Goal: Communication & Community: Share content

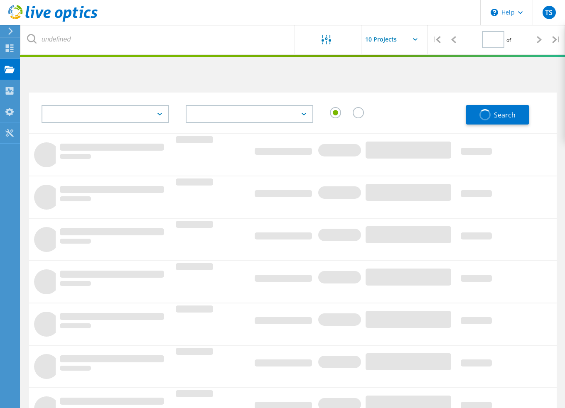
type input "1"
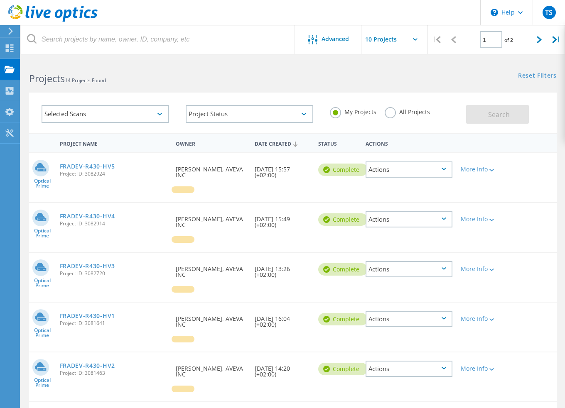
click at [444, 169] on icon at bounding box center [444, 169] width 5 height 2
click at [488, 172] on div at bounding box center [491, 169] width 6 height 5
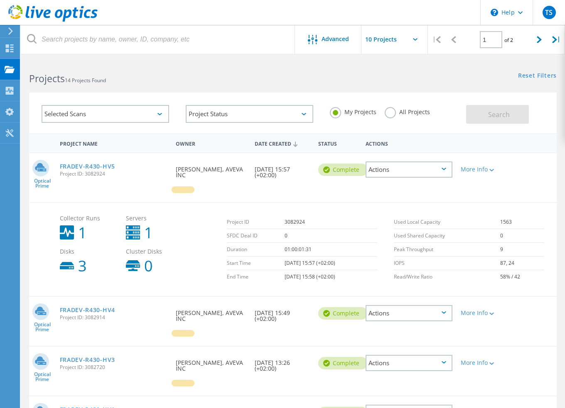
click at [437, 171] on div "Actions" at bounding box center [409, 170] width 87 height 16
click at [414, 175] on div "Share" at bounding box center [408, 176] width 85 height 13
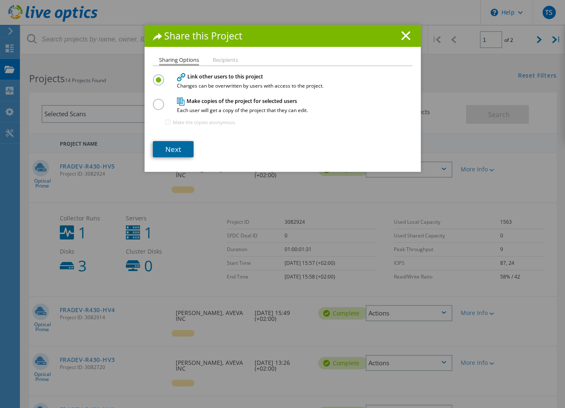
click at [175, 151] on link "Next" at bounding box center [173, 149] width 41 height 16
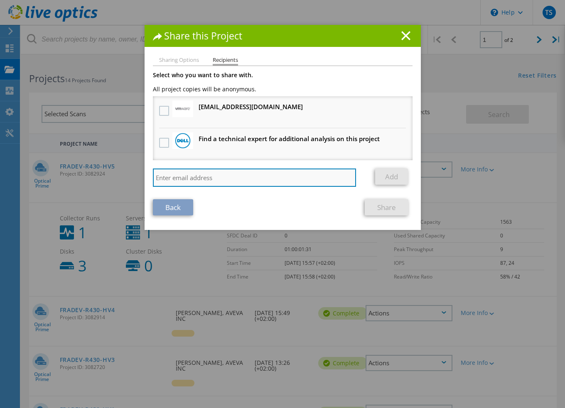
click at [265, 181] on input "search" at bounding box center [255, 178] width 204 height 18
paste input "[PERSON_NAME][EMAIL_ADDRESS][PERSON_NAME][DOMAIN_NAME]"
type input "[PERSON_NAME][EMAIL_ADDRESS][PERSON_NAME][DOMAIN_NAME]"
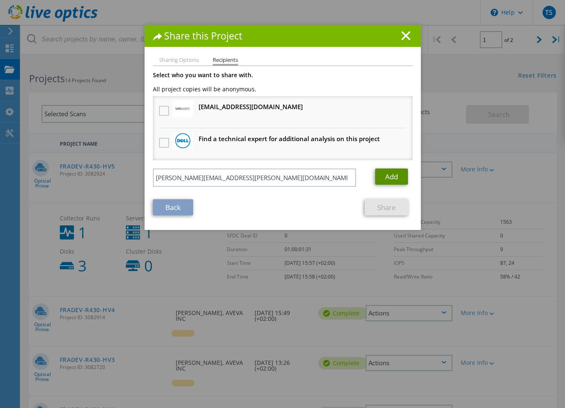
click at [390, 175] on link "Add" at bounding box center [391, 177] width 33 height 16
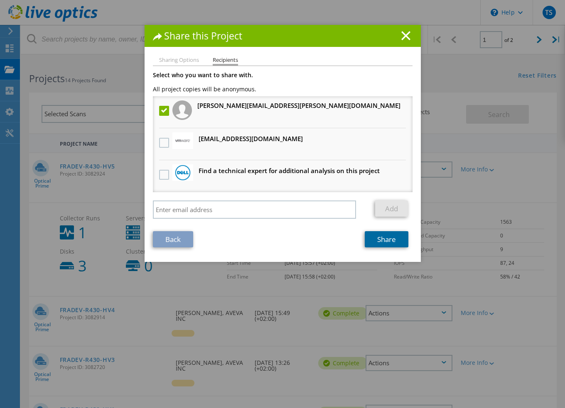
click at [387, 242] on link "Share" at bounding box center [387, 239] width 44 height 16
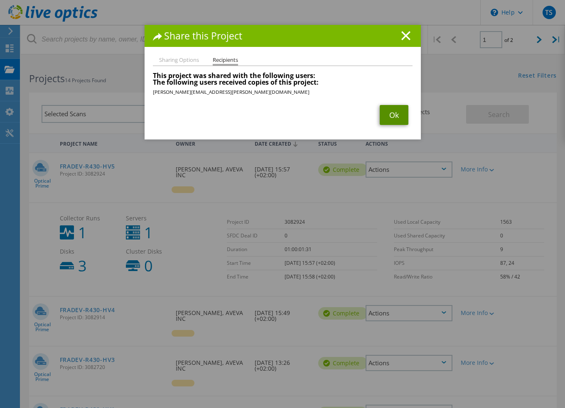
click at [395, 116] on link "Ok" at bounding box center [394, 115] width 29 height 20
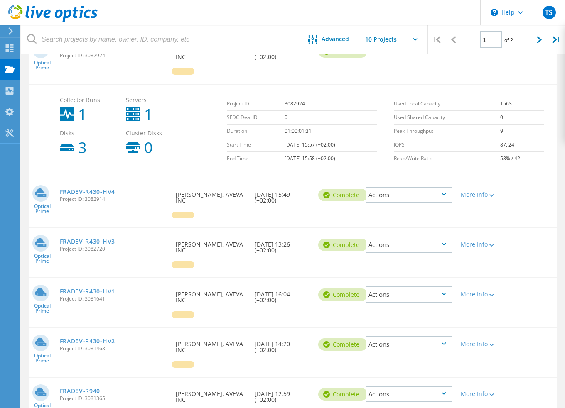
scroll to position [125, 0]
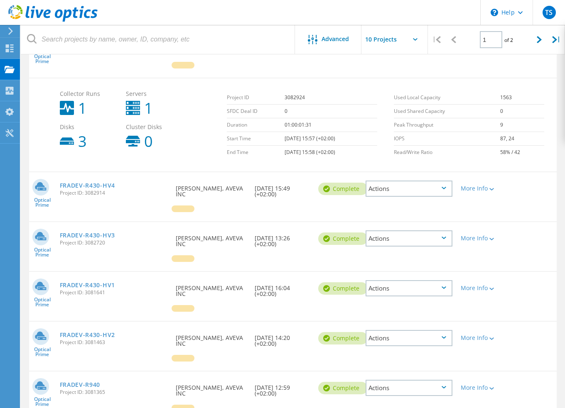
click at [445, 187] on icon at bounding box center [444, 188] width 5 height 2
click at [401, 189] on div "Share" at bounding box center [408, 195] width 85 height 13
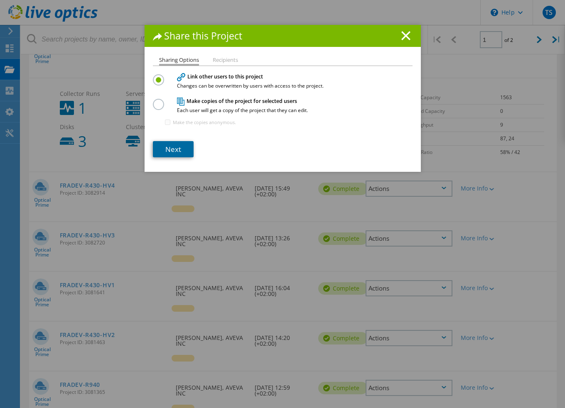
click at [180, 150] on link "Next" at bounding box center [173, 149] width 41 height 16
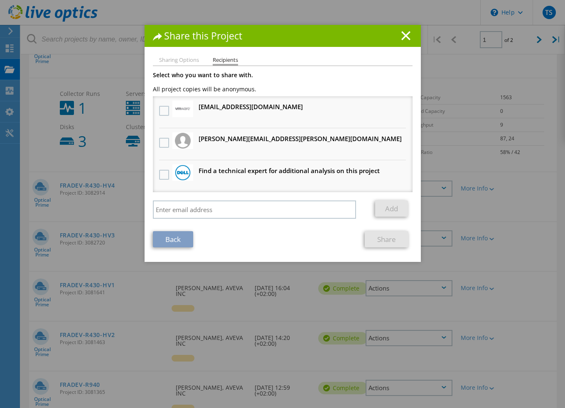
click at [228, 139] on h3 "tony.basso@aveva.com Will receive an anonymous copy" at bounding box center [300, 139] width 203 height 10
click at [160, 140] on label at bounding box center [165, 143] width 12 height 10
click at [0, 0] on input "checkbox" at bounding box center [0, 0] width 0 height 0
click at [384, 237] on link "Share" at bounding box center [387, 239] width 44 height 16
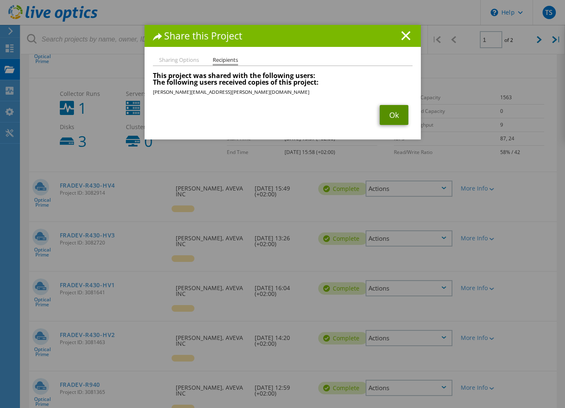
click at [387, 119] on link "Ok" at bounding box center [394, 115] width 29 height 20
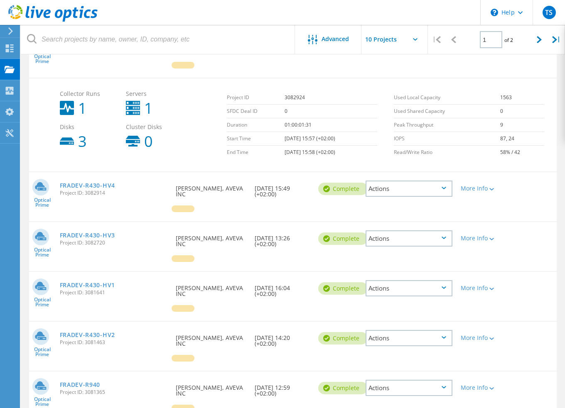
click at [441, 181] on div "Actions" at bounding box center [409, 189] width 87 height 16
drag, startPoint x: 441, startPoint y: 181, endPoint x: 532, endPoint y: 181, distance: 91.4
click at [532, 181] on div "Optical Prime FRADEV-R430-HV4 Project ID: 3082914 Requested By Tommy Soo, AVEVA…" at bounding box center [293, 196] width 528 height 49
click at [431, 231] on div "Actions" at bounding box center [409, 239] width 87 height 16
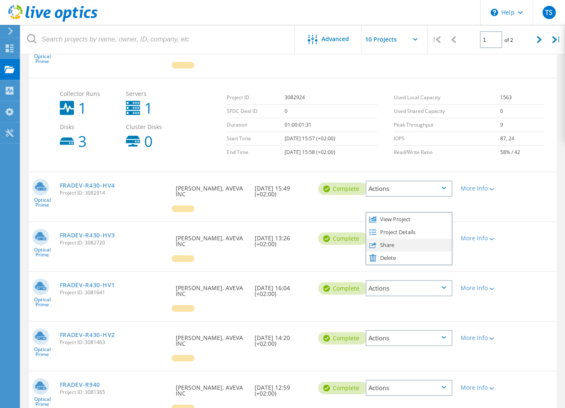
click at [400, 239] on div "Share" at bounding box center [408, 245] width 85 height 13
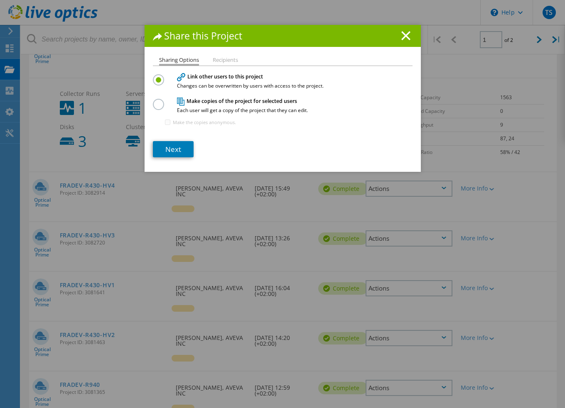
drag, startPoint x: 188, startPoint y: 175, endPoint x: 169, endPoint y: 147, distance: 34.2
click at [188, 175] on div "Share this Project Sharing Options Recipients Link other users to this project …" at bounding box center [282, 216] width 565 height 383
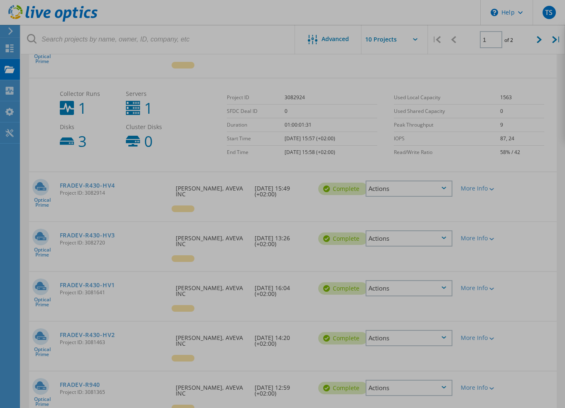
click at [169, 146] on div at bounding box center [282, 204] width 565 height 408
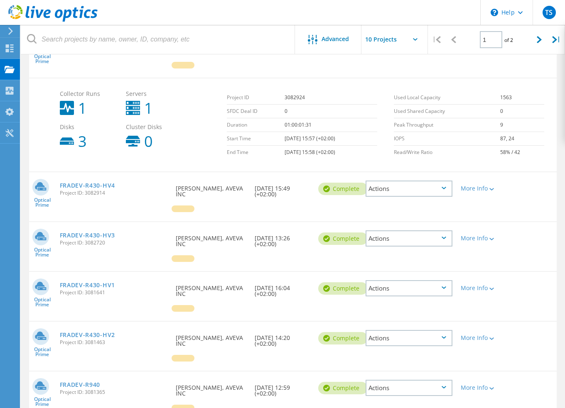
click at [444, 231] on div "Actions" at bounding box center [409, 239] width 87 height 16
click at [444, 226] on div "Project Details" at bounding box center [408, 232] width 85 height 13
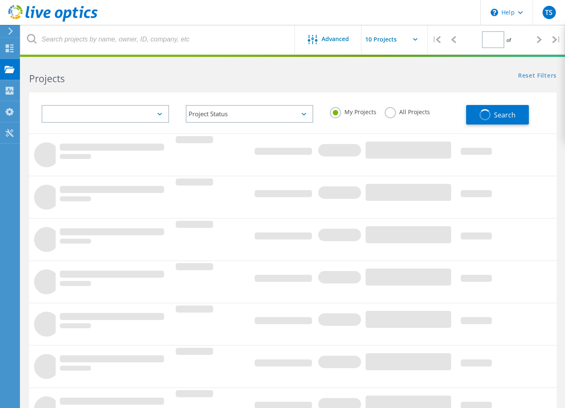
type input "1"
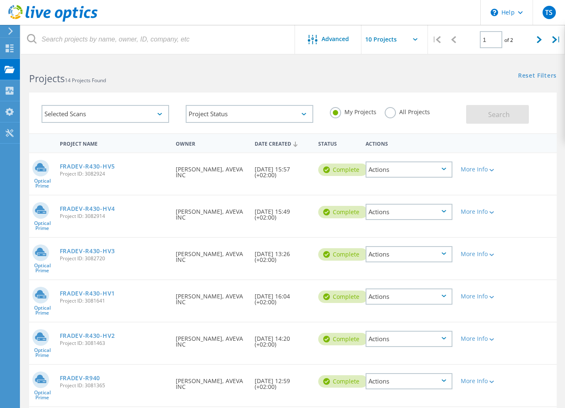
click at [441, 251] on div "Actions" at bounding box center [409, 254] width 87 height 16
click at [441, 251] on div "Project Details" at bounding box center [408, 248] width 85 height 13
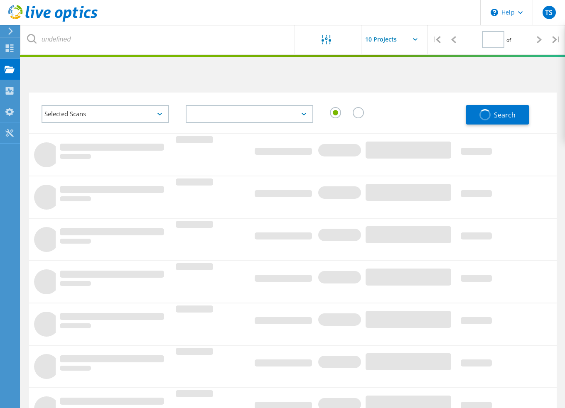
type input "1"
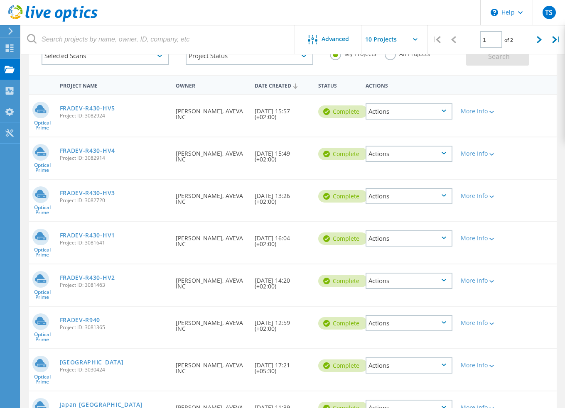
scroll to position [83, 0]
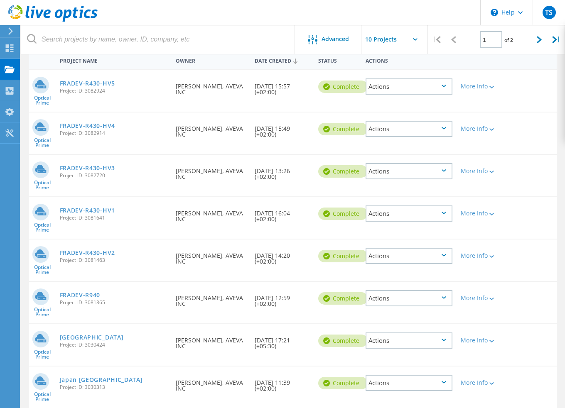
click at [443, 169] on icon at bounding box center [444, 170] width 5 height 2
click at [407, 173] on div "Share" at bounding box center [408, 178] width 85 height 13
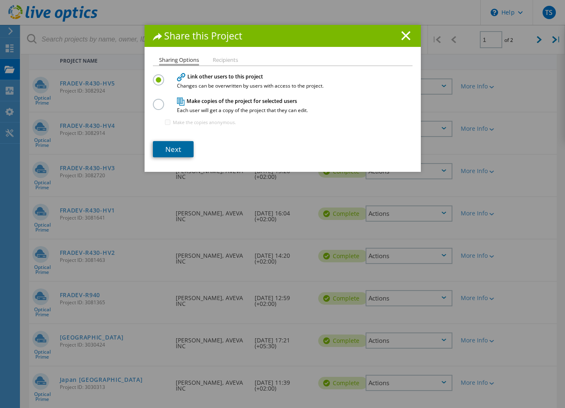
click at [179, 153] on link "Next" at bounding box center [173, 149] width 41 height 16
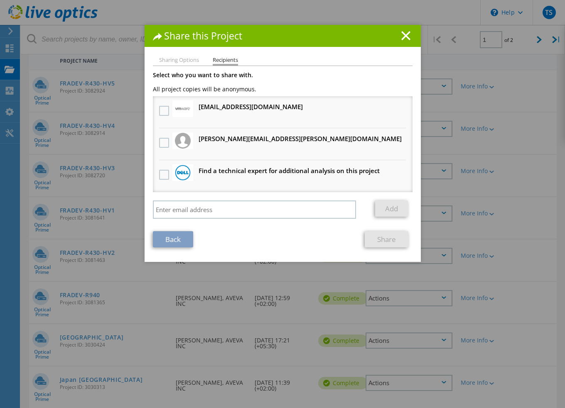
click at [200, 144] on h3 "tony.basso@aveva.com Will receive an anonymous copy" at bounding box center [300, 139] width 203 height 10
click at [164, 142] on label at bounding box center [165, 143] width 12 height 10
click at [0, 0] on input "checkbox" at bounding box center [0, 0] width 0 height 0
click at [372, 237] on link "Share" at bounding box center [387, 239] width 44 height 16
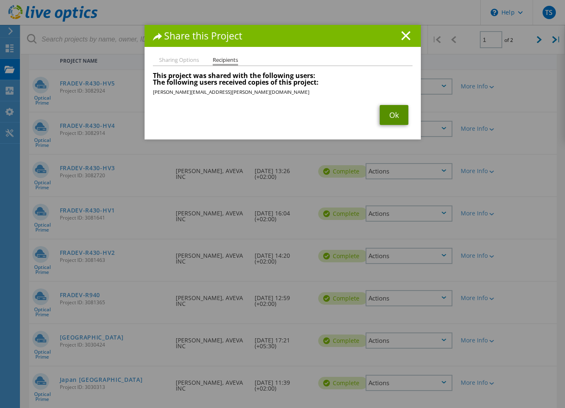
click at [383, 110] on link "Ok" at bounding box center [394, 115] width 29 height 20
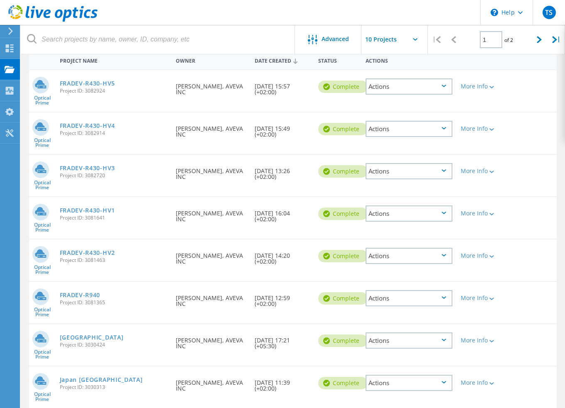
click at [434, 210] on div "Actions" at bounding box center [409, 214] width 87 height 16
click at [400, 222] on div "Share" at bounding box center [408, 220] width 85 height 13
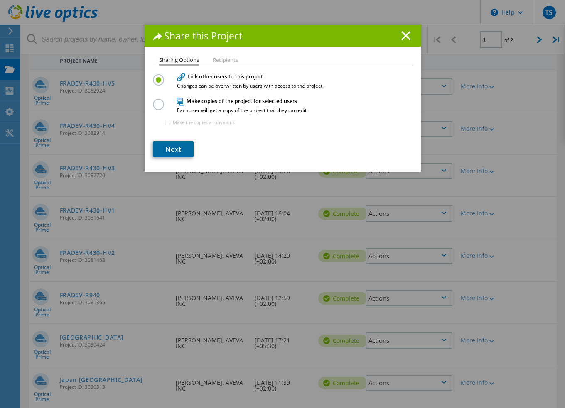
click at [178, 145] on link "Next" at bounding box center [173, 149] width 41 height 16
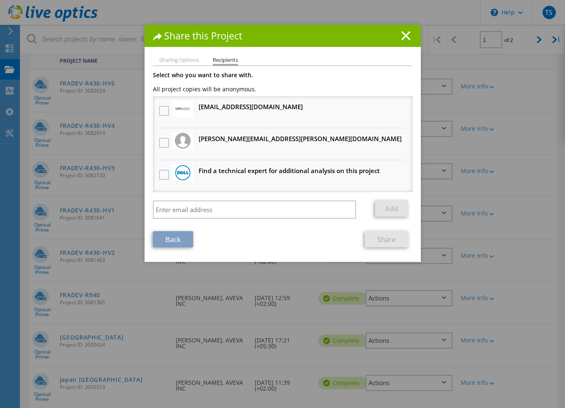
click at [239, 141] on h3 "tony.basso@aveva.com Will receive an anonymous copy" at bounding box center [300, 139] width 203 height 10
click at [160, 140] on label at bounding box center [165, 143] width 12 height 10
click at [0, 0] on input "checkbox" at bounding box center [0, 0] width 0 height 0
click at [378, 241] on link "Share" at bounding box center [387, 239] width 44 height 16
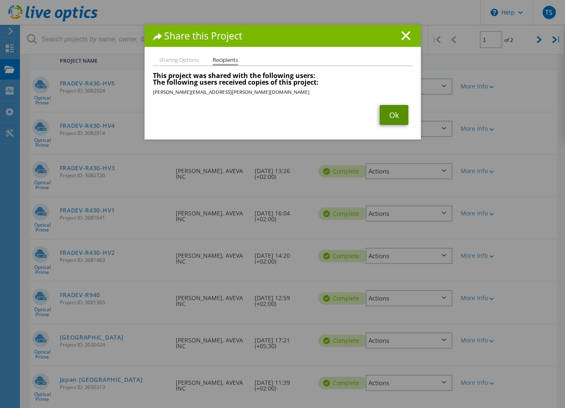
click at [386, 116] on link "Ok" at bounding box center [394, 115] width 29 height 20
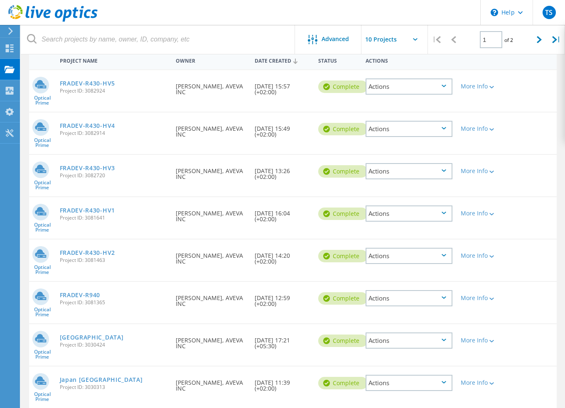
click at [408, 294] on div "Actions" at bounding box center [409, 298] width 87 height 16
click at [406, 303] on div "Share" at bounding box center [408, 305] width 85 height 13
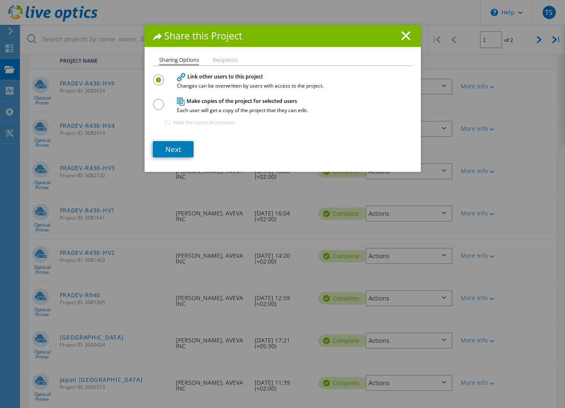
click at [189, 157] on div "Sharing Options Recipients Link other users to this project Changes can be over…" at bounding box center [283, 114] width 276 height 115
click at [182, 151] on link "Next" at bounding box center [173, 149] width 41 height 16
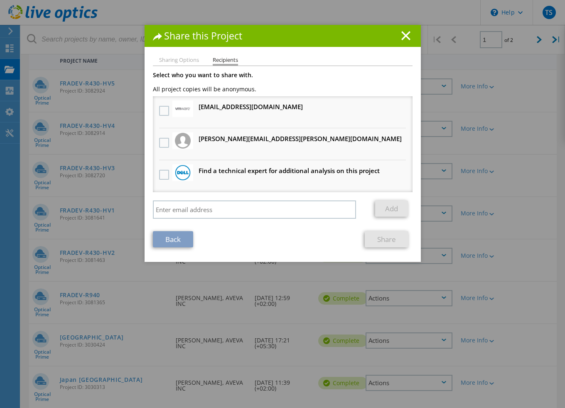
click at [205, 143] on h3 "tony.basso@aveva.com Will receive an anonymous copy" at bounding box center [300, 139] width 203 height 10
click at [161, 140] on label at bounding box center [165, 143] width 12 height 10
click at [0, 0] on input "checkbox" at bounding box center [0, 0] width 0 height 0
click at [374, 238] on link "Share" at bounding box center [387, 239] width 44 height 16
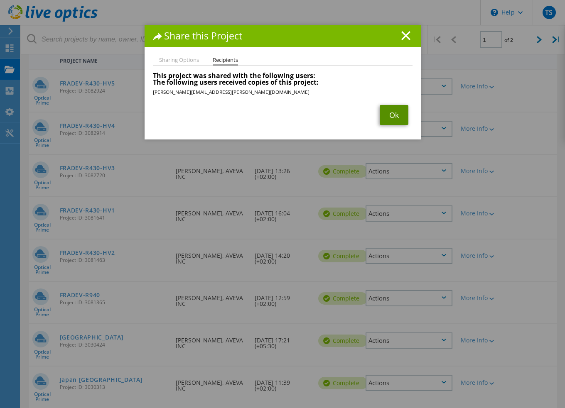
click at [392, 109] on link "Ok" at bounding box center [394, 115] width 29 height 20
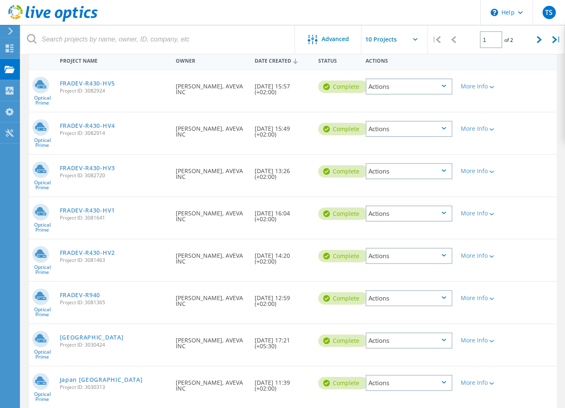
click at [444, 86] on icon at bounding box center [444, 86] width 5 height 2
click at [415, 69] on div "View Project" at bounding box center [408, 67] width 85 height 13
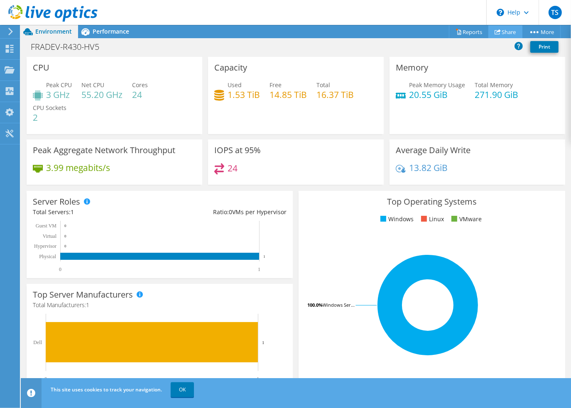
click at [503, 33] on link "Share" at bounding box center [506, 31] width 34 height 13
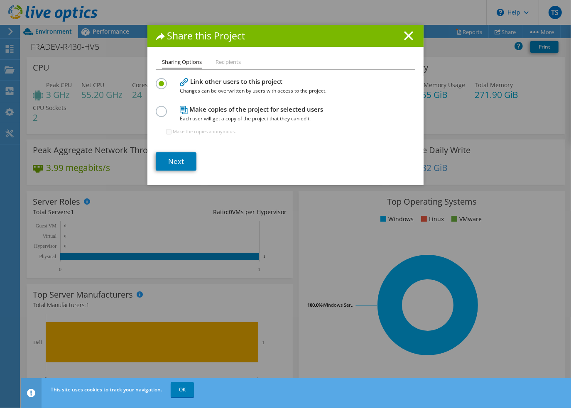
click at [235, 62] on li "Recipients" at bounding box center [228, 62] width 25 height 10
click at [229, 62] on li "Recipients" at bounding box center [228, 62] width 25 height 10
click at [407, 34] on line at bounding box center [409, 36] width 8 height 8
